Goal: Information Seeking & Learning: Learn about a topic

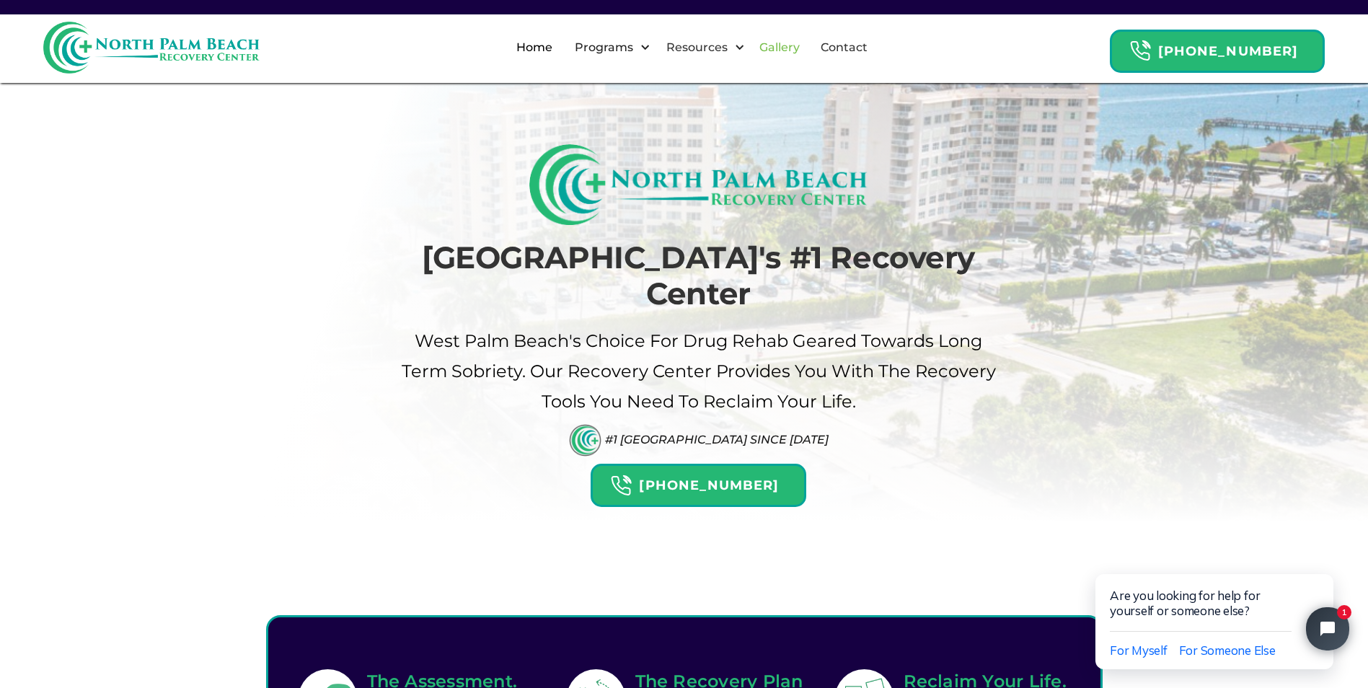
click at [807, 45] on link "Gallery" at bounding box center [780, 48] width 58 height 46
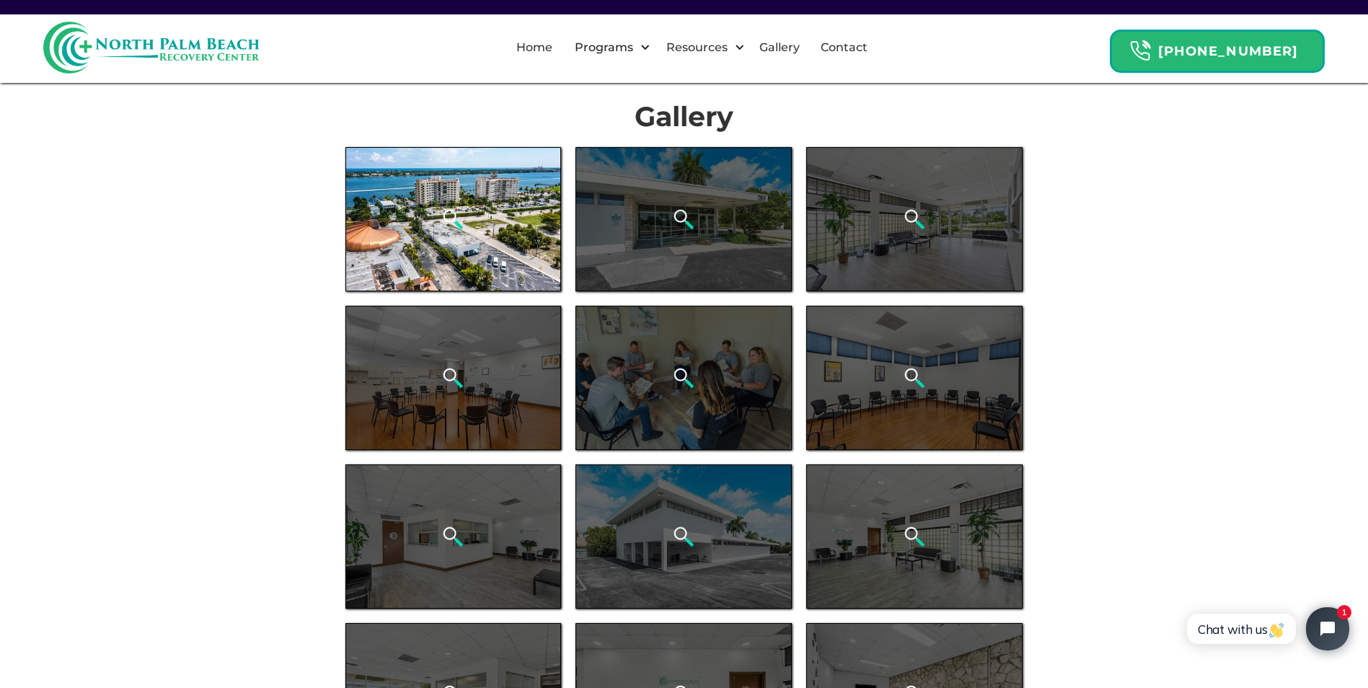
click at [505, 237] on div "open lightbox" at bounding box center [453, 219] width 216 height 144
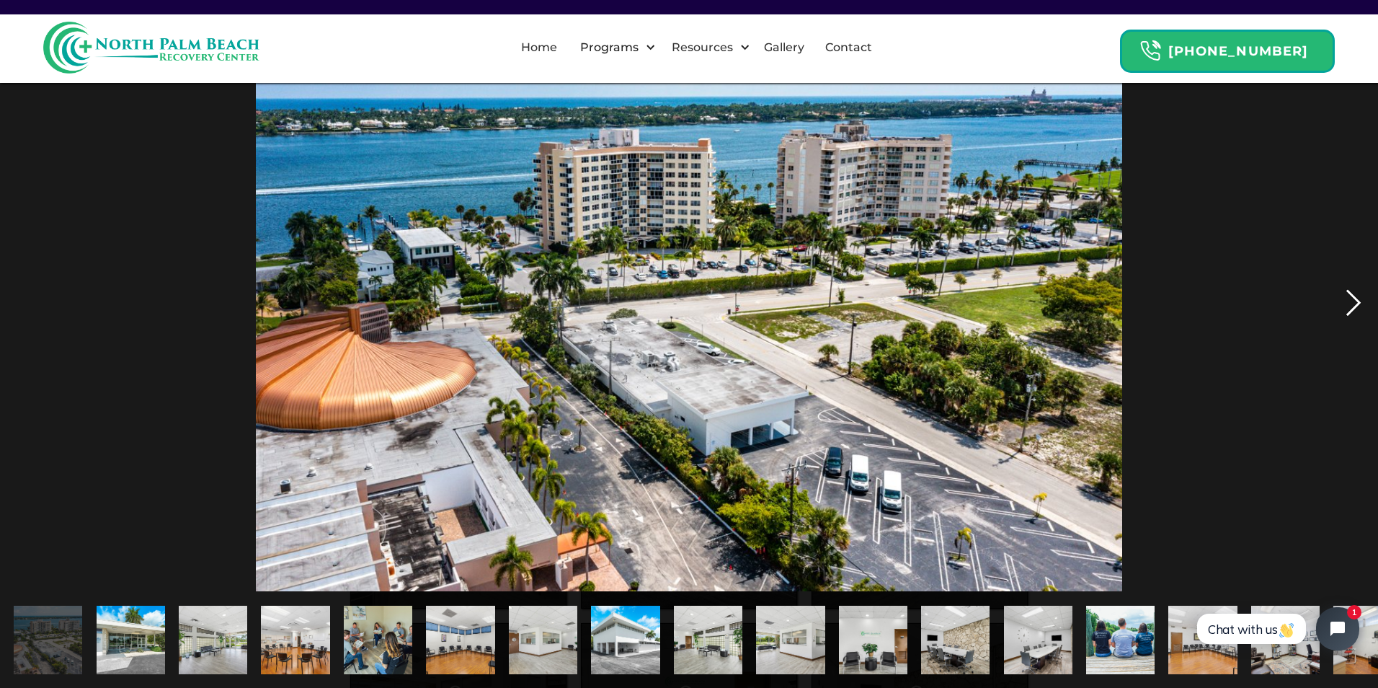
click at [1359, 306] on div "next image" at bounding box center [1353, 302] width 49 height 577
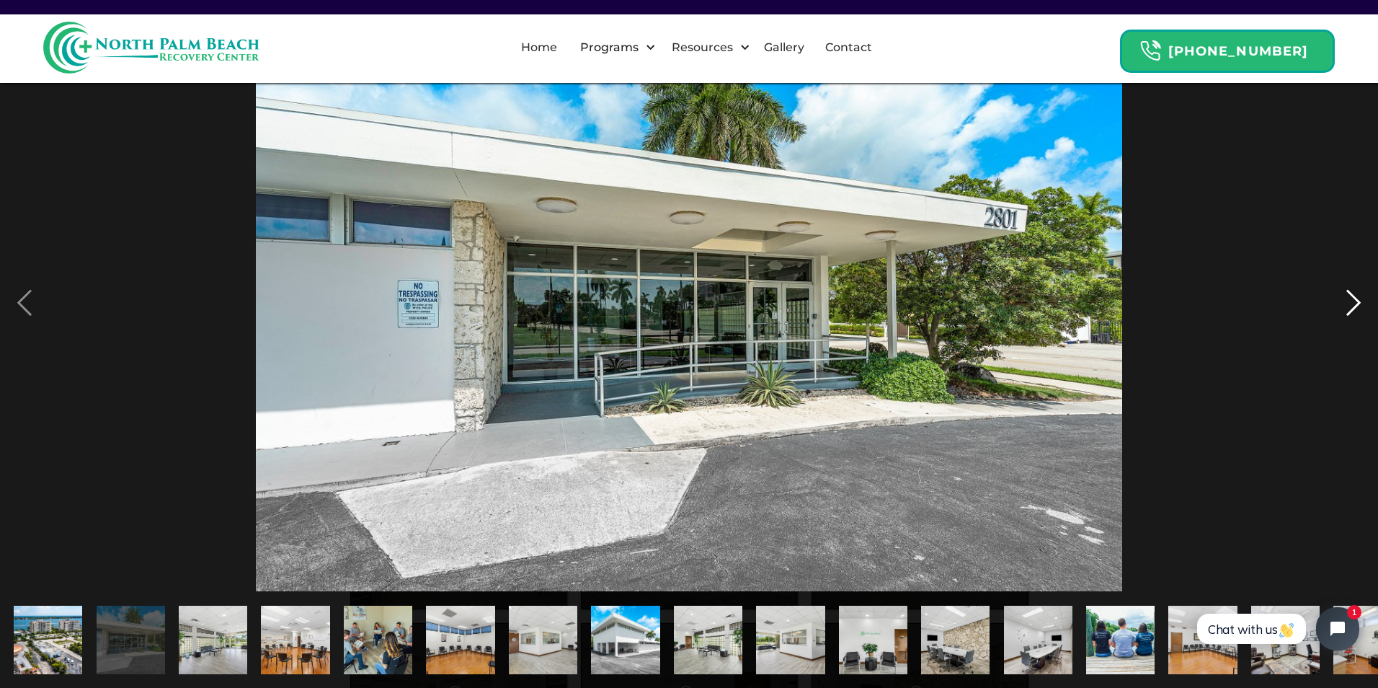
click at [1359, 306] on div "next image" at bounding box center [1353, 302] width 49 height 577
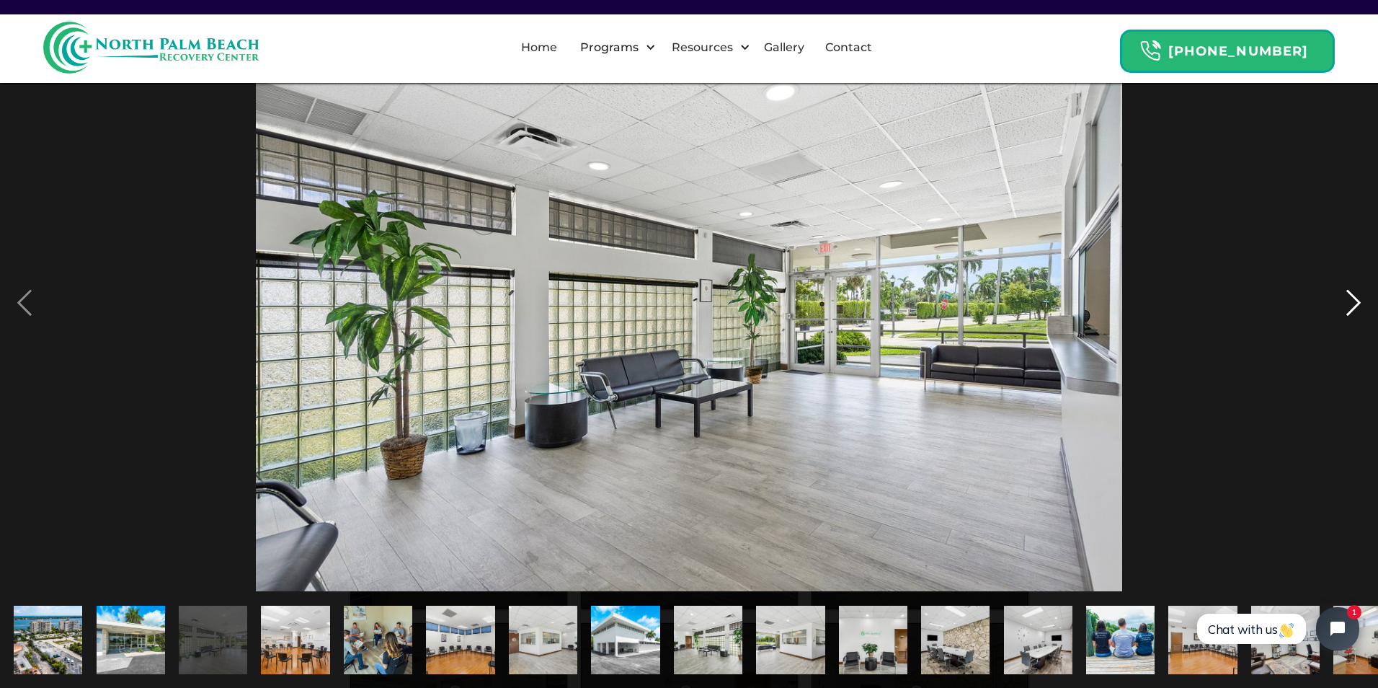
click at [1359, 306] on div "next image" at bounding box center [1353, 302] width 49 height 577
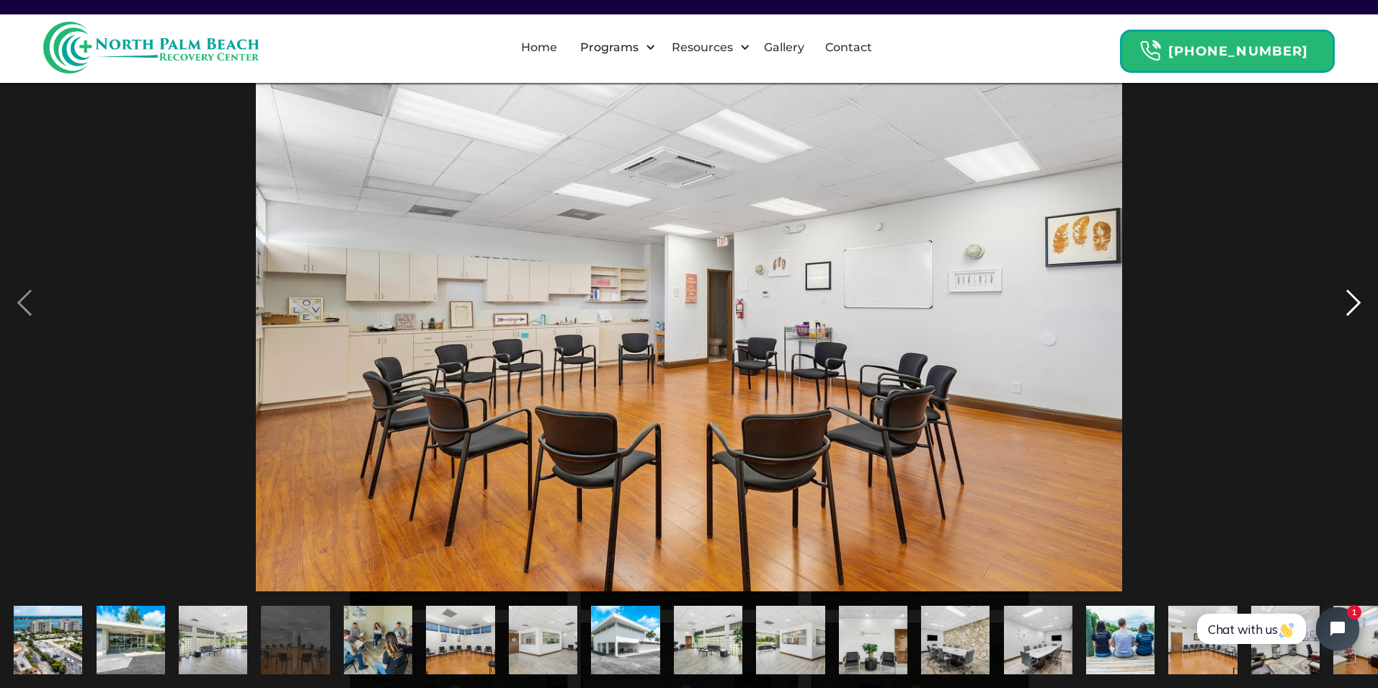
click at [1359, 306] on div "next image" at bounding box center [1353, 302] width 49 height 577
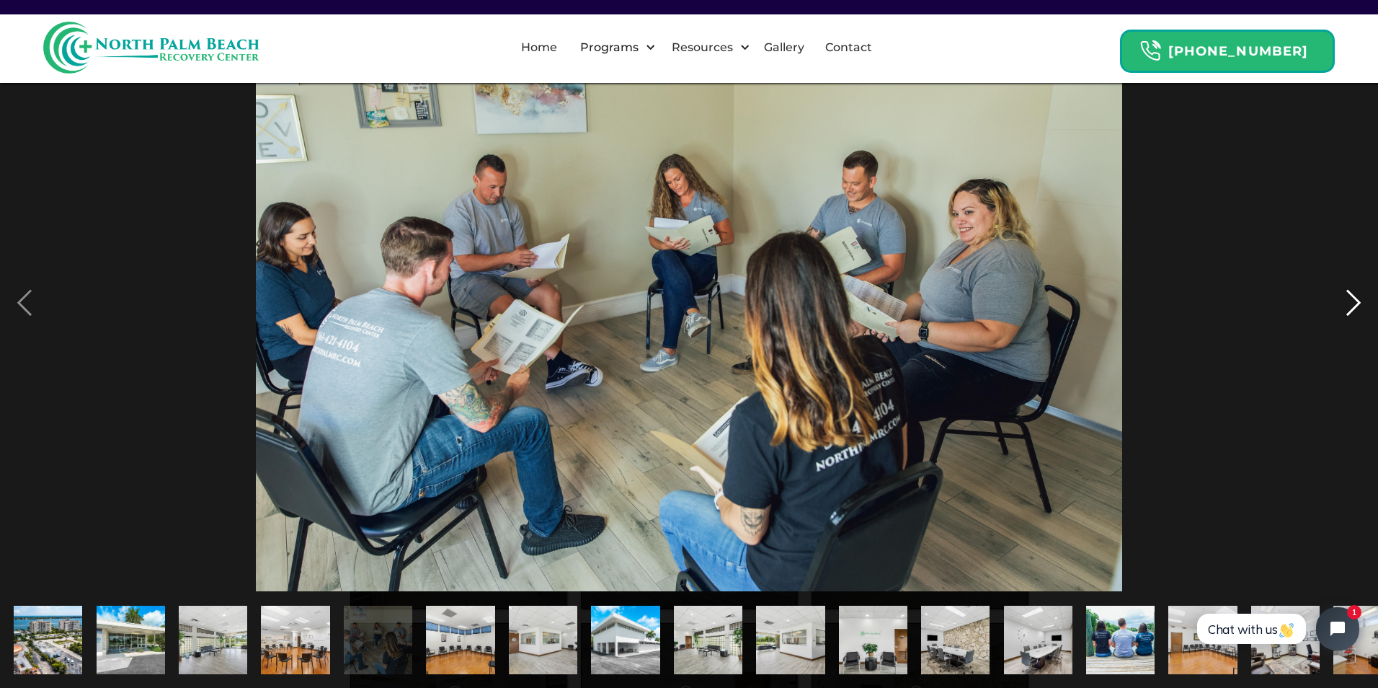
click at [1355, 299] on div "next image" at bounding box center [1353, 302] width 49 height 577
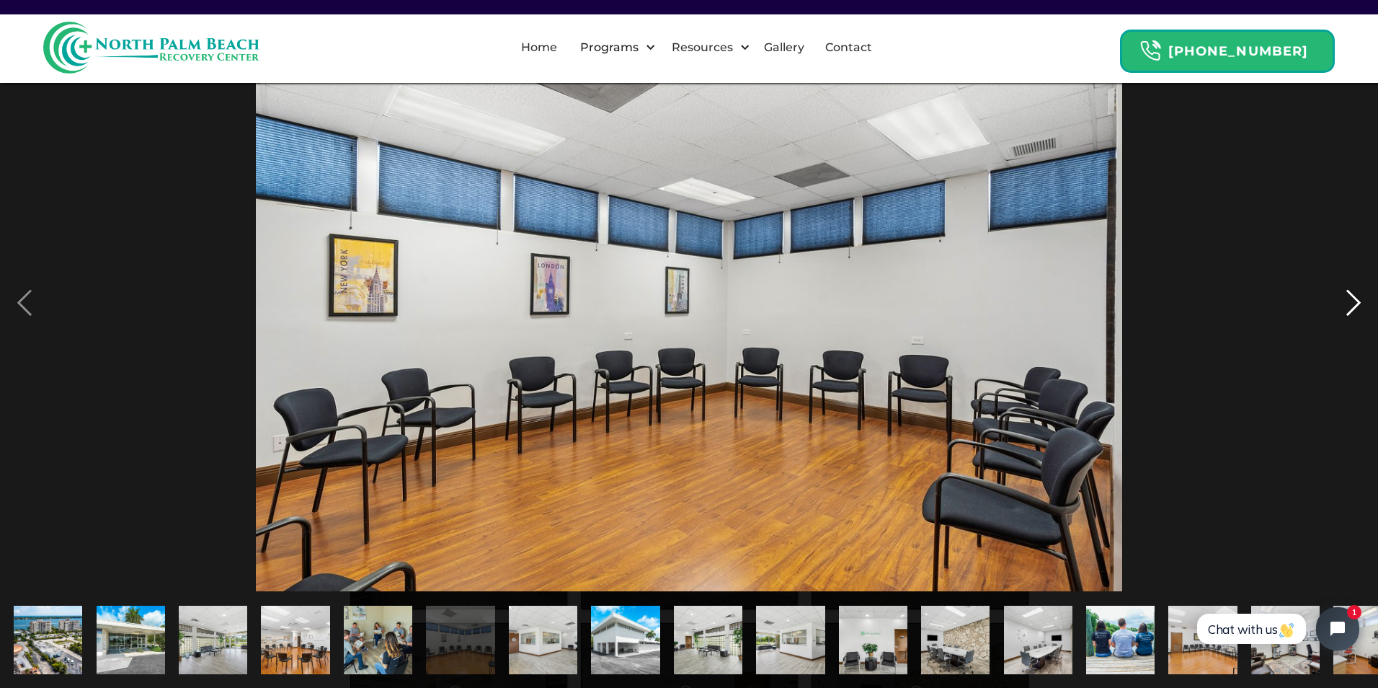
click at [1355, 299] on div "next image" at bounding box center [1353, 302] width 49 height 577
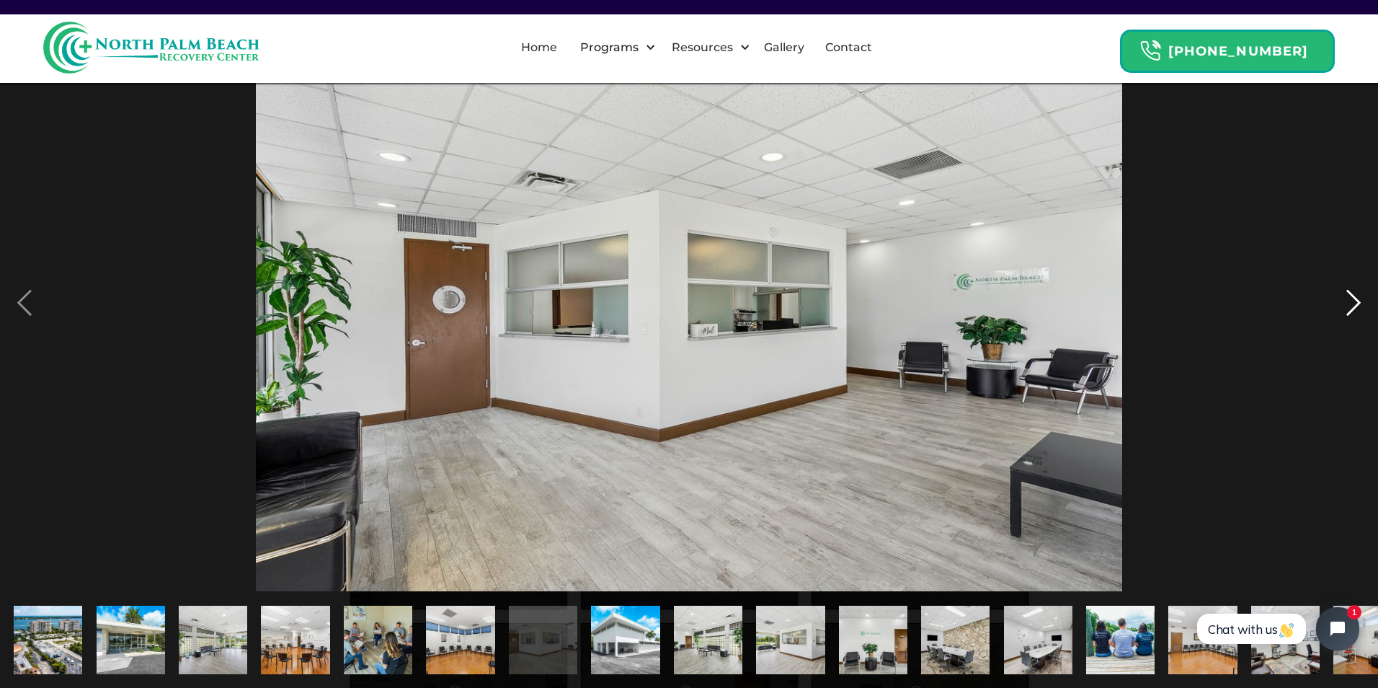
click at [1355, 299] on div "next image" at bounding box center [1353, 302] width 49 height 577
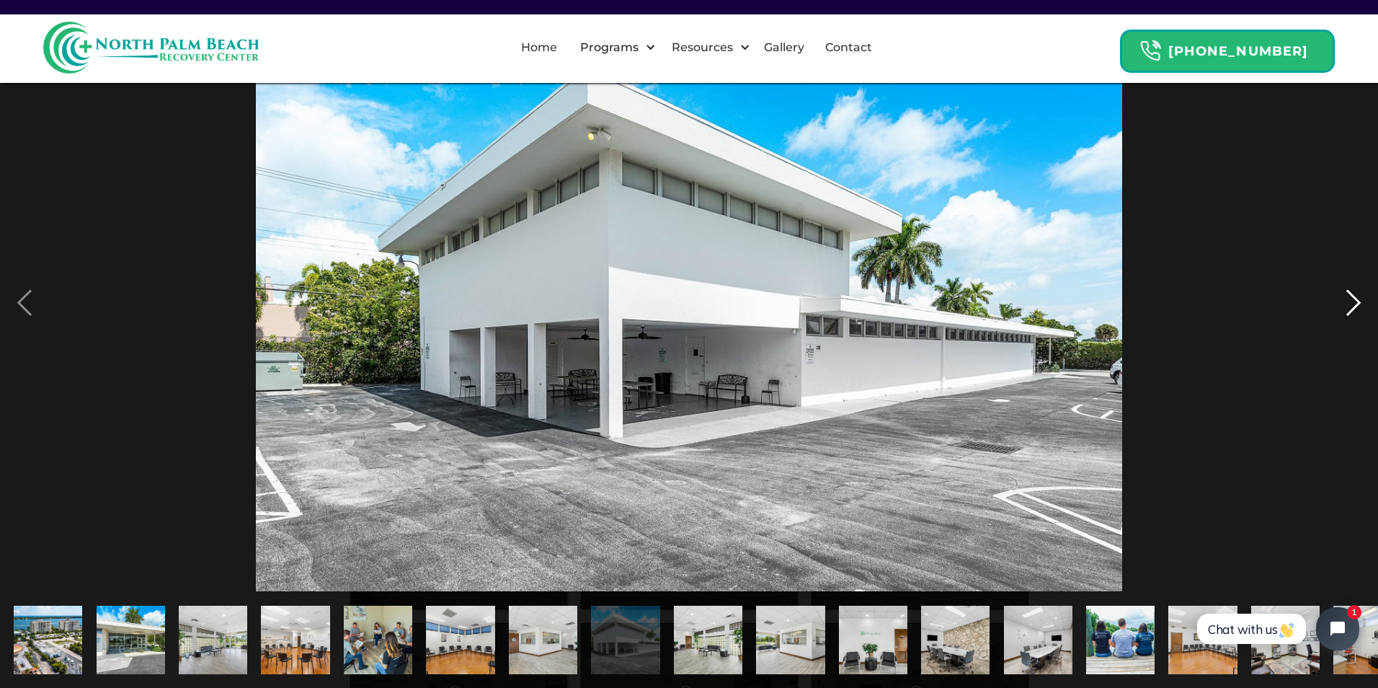
click at [1355, 299] on div "next image" at bounding box center [1353, 302] width 49 height 577
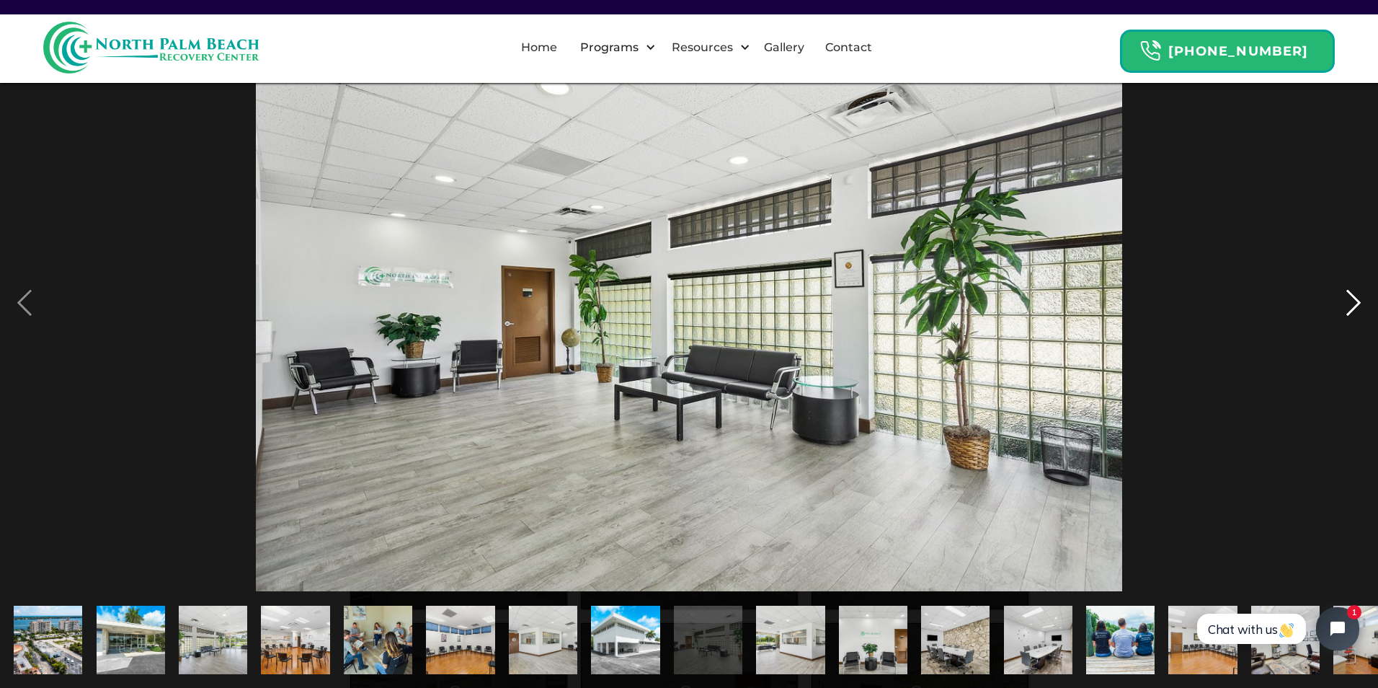
click at [1355, 299] on div "next image" at bounding box center [1353, 302] width 49 height 577
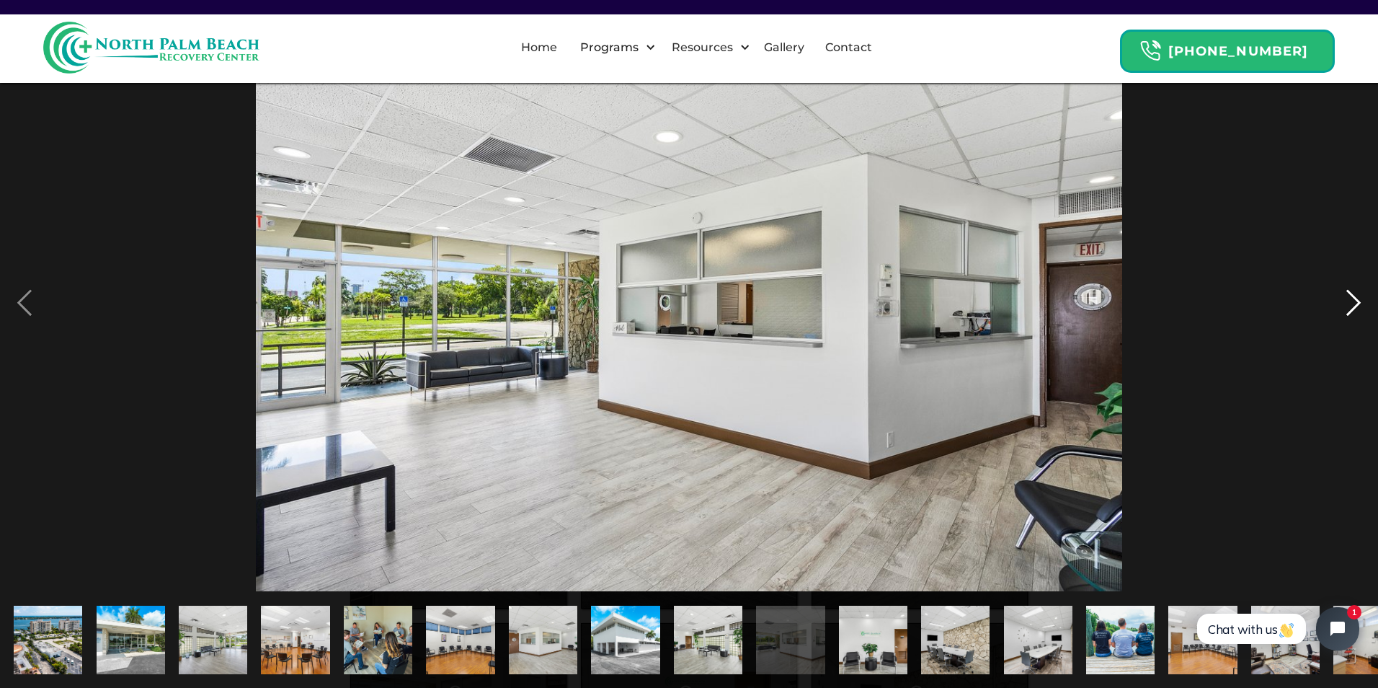
click at [1355, 299] on div "next image" at bounding box center [1353, 302] width 49 height 577
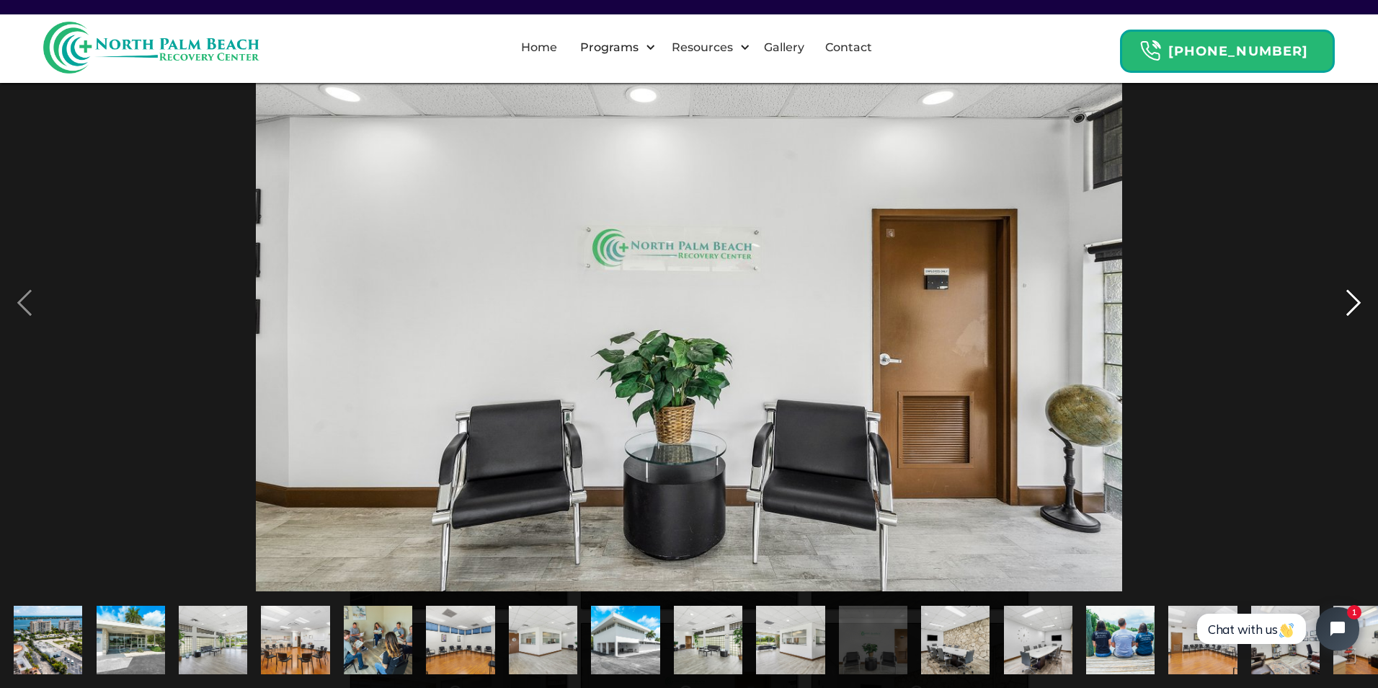
click at [1355, 299] on div "next image" at bounding box center [1353, 302] width 49 height 577
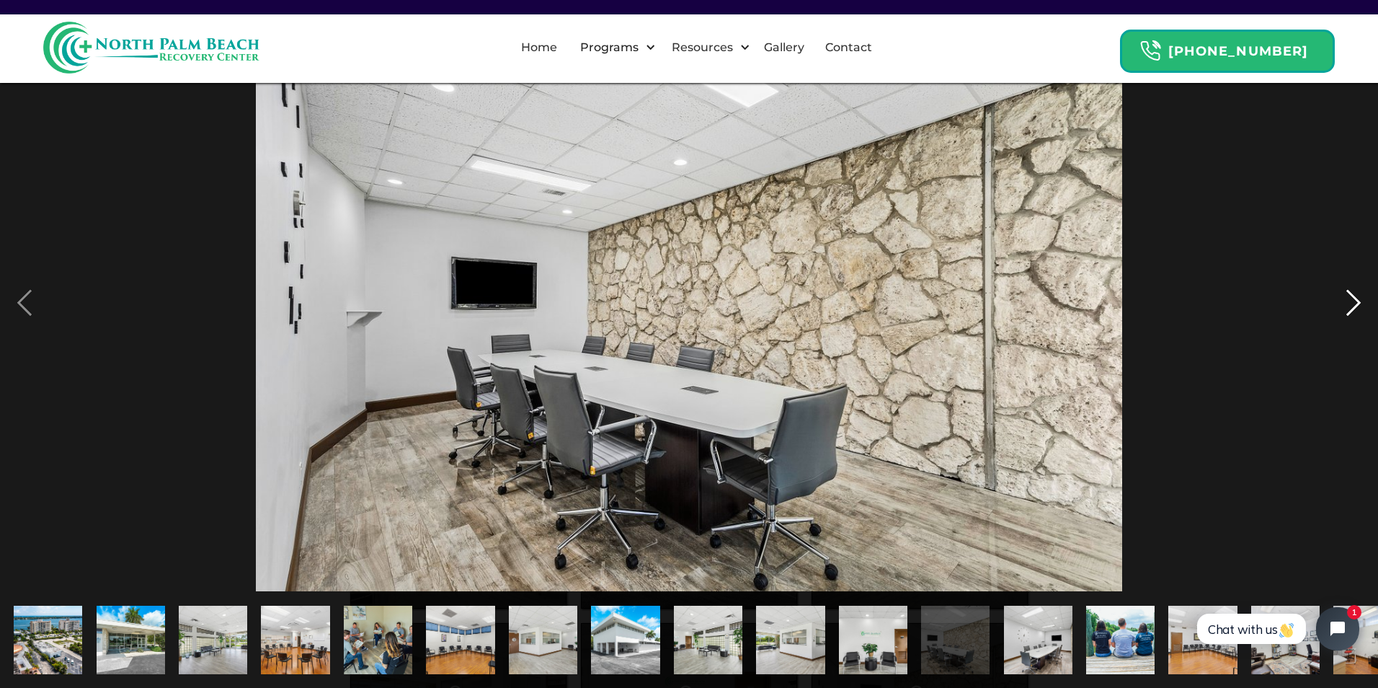
click at [1355, 299] on div "next image" at bounding box center [1353, 302] width 49 height 577
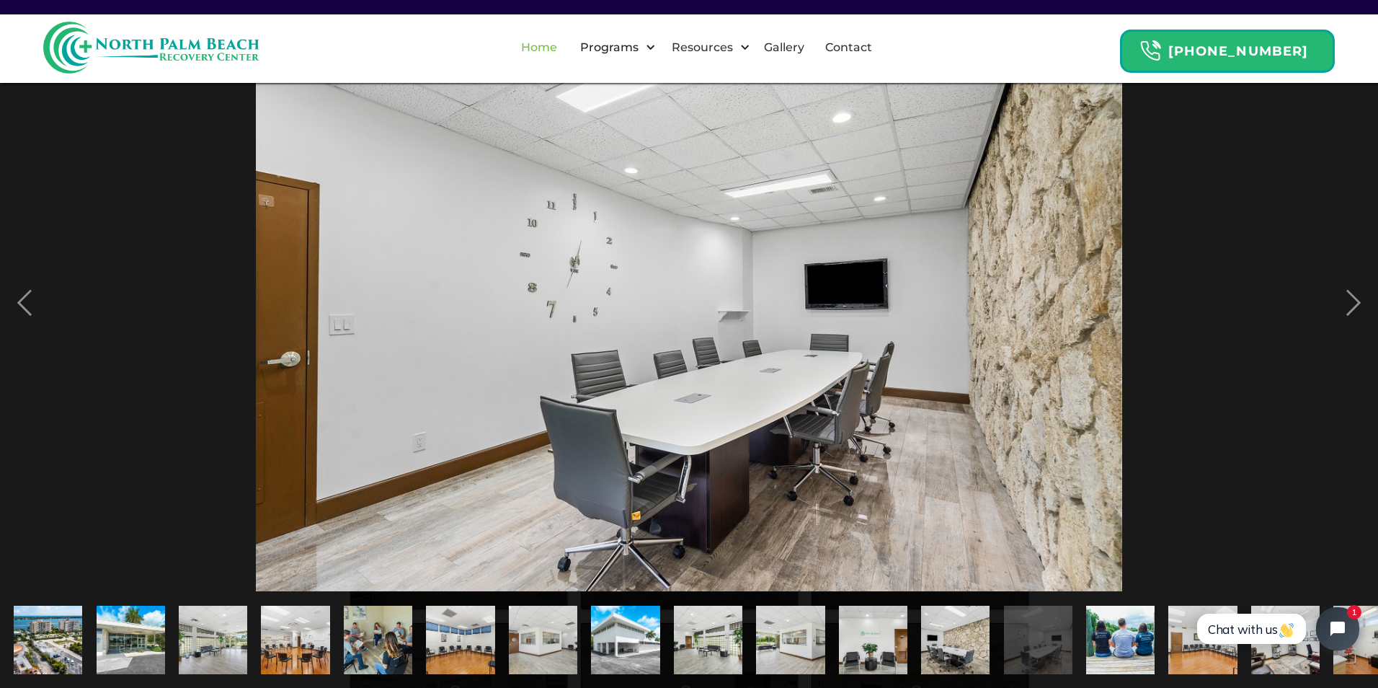
click at [555, 47] on link "Home" at bounding box center [539, 48] width 53 height 46
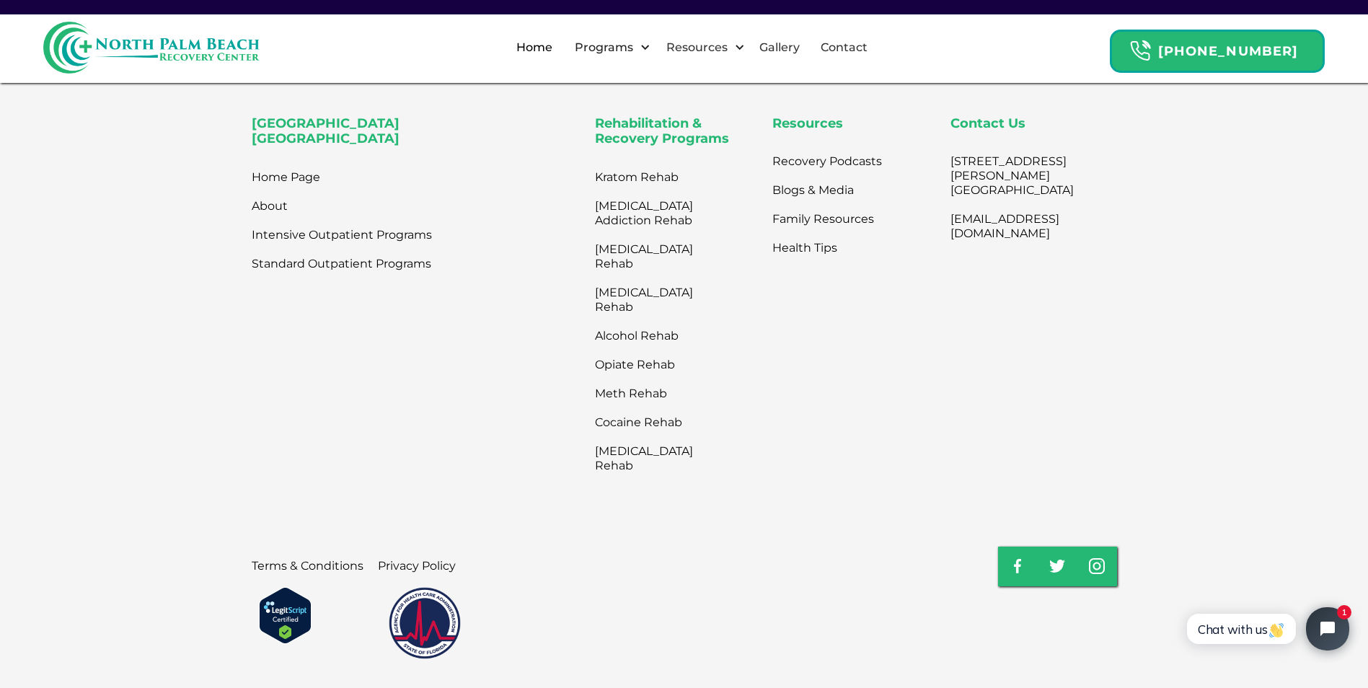
scroll to position [4743, 0]
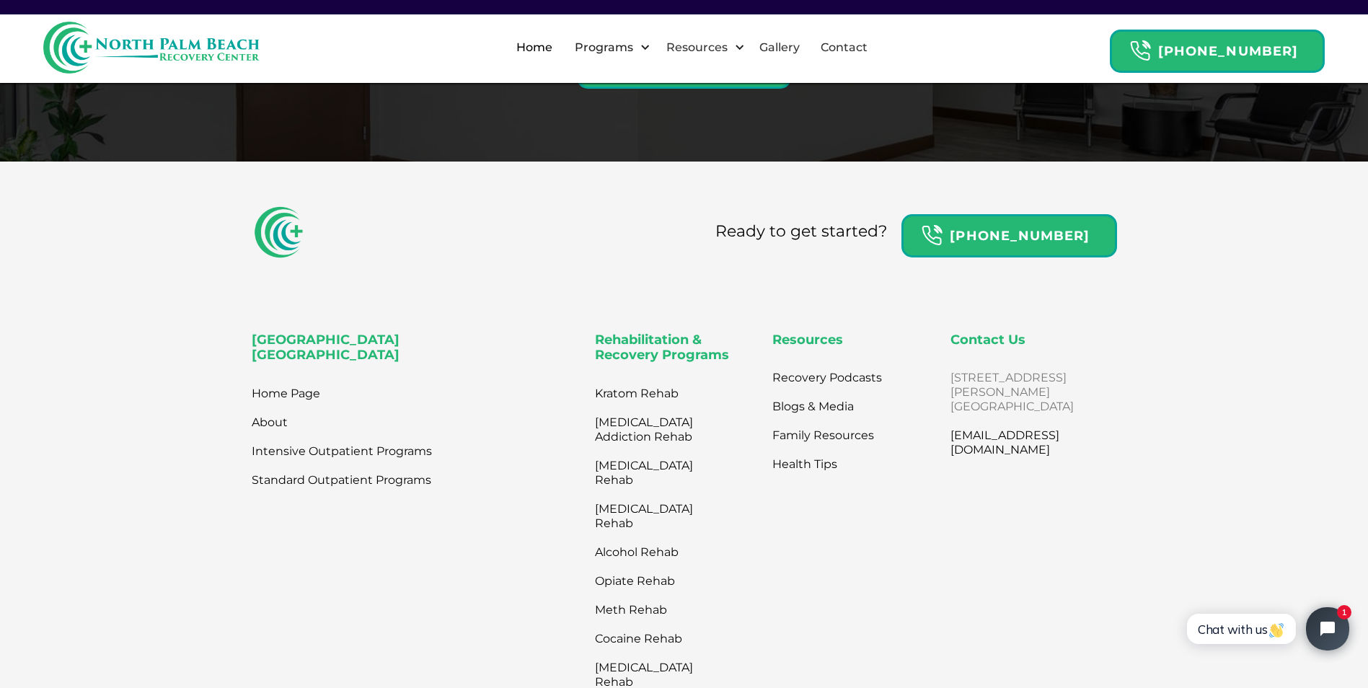
click at [993, 363] on link "[STREET_ADDRESS][PERSON_NAME]" at bounding box center [1011, 392] width 123 height 58
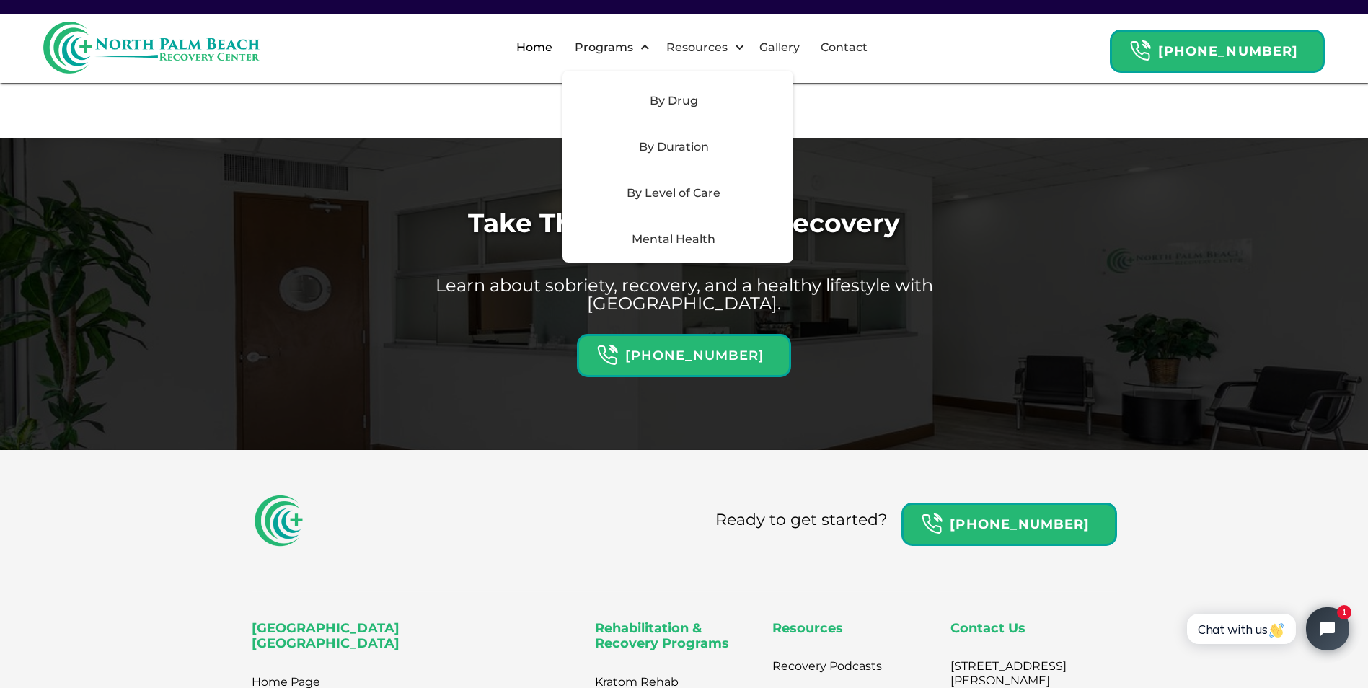
click at [725, 198] on div "By Level of Care" at bounding box center [673, 193] width 205 height 17
click at [694, 195] on div "By Level of Care" at bounding box center [673, 193] width 205 height 17
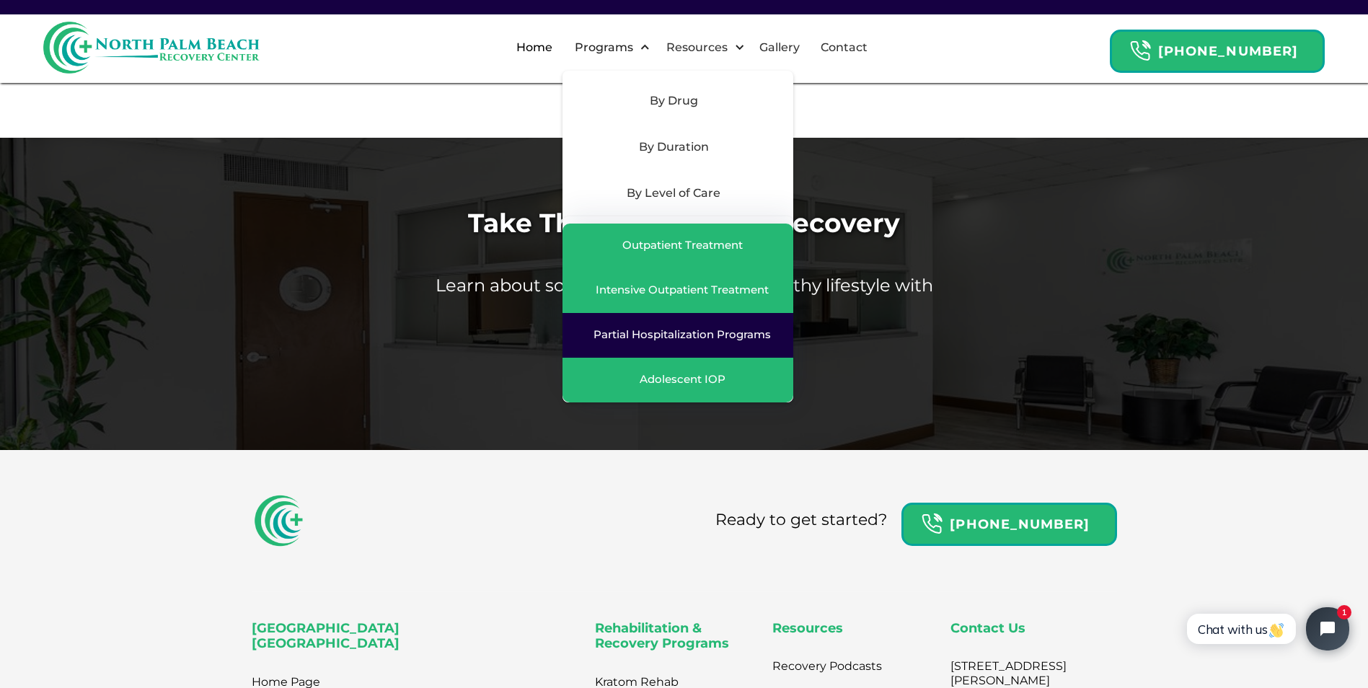
click at [697, 332] on div "Partial Hospitalization Programs" at bounding box center [681, 334] width 177 height 14
